Goal: Information Seeking & Learning: Learn about a topic

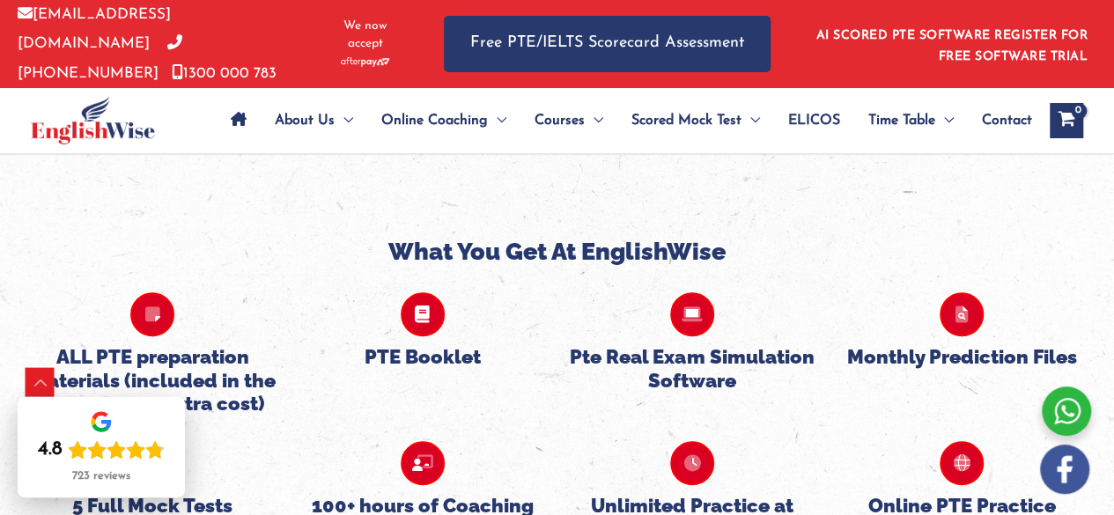
scroll to position [4038, 0]
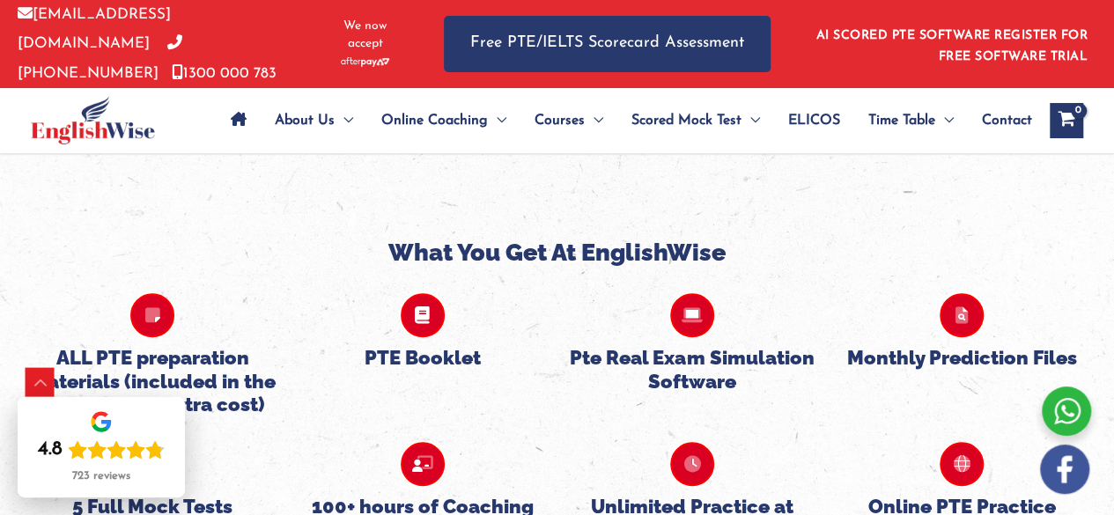
click at [680, 293] on icon at bounding box center [692, 315] width 44 height 44
click at [772, 346] on h5 "Pte Real Exam Simulation Software" at bounding box center [692, 369] width 252 height 47
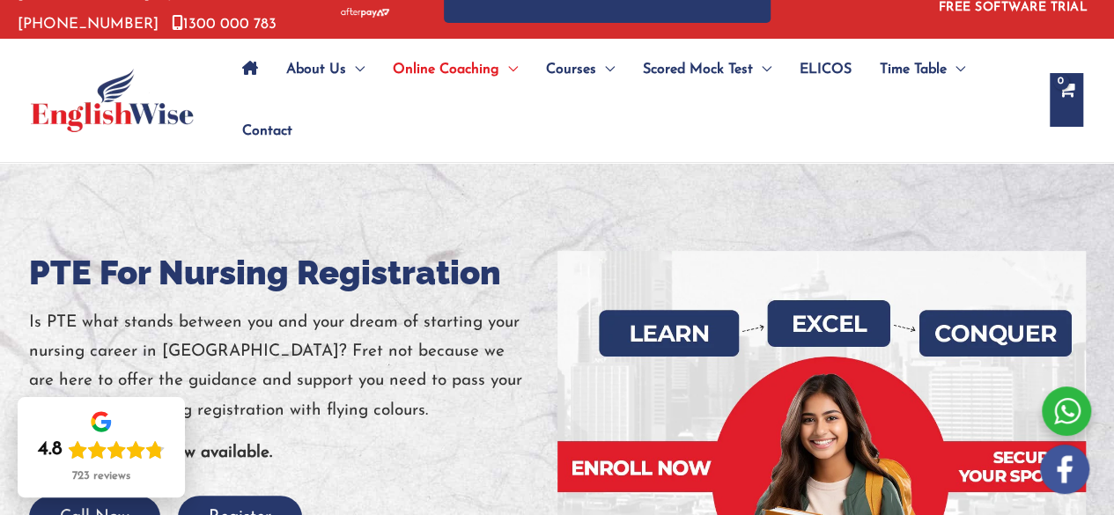
scroll to position [0, 0]
